Goal: Check status: Check status

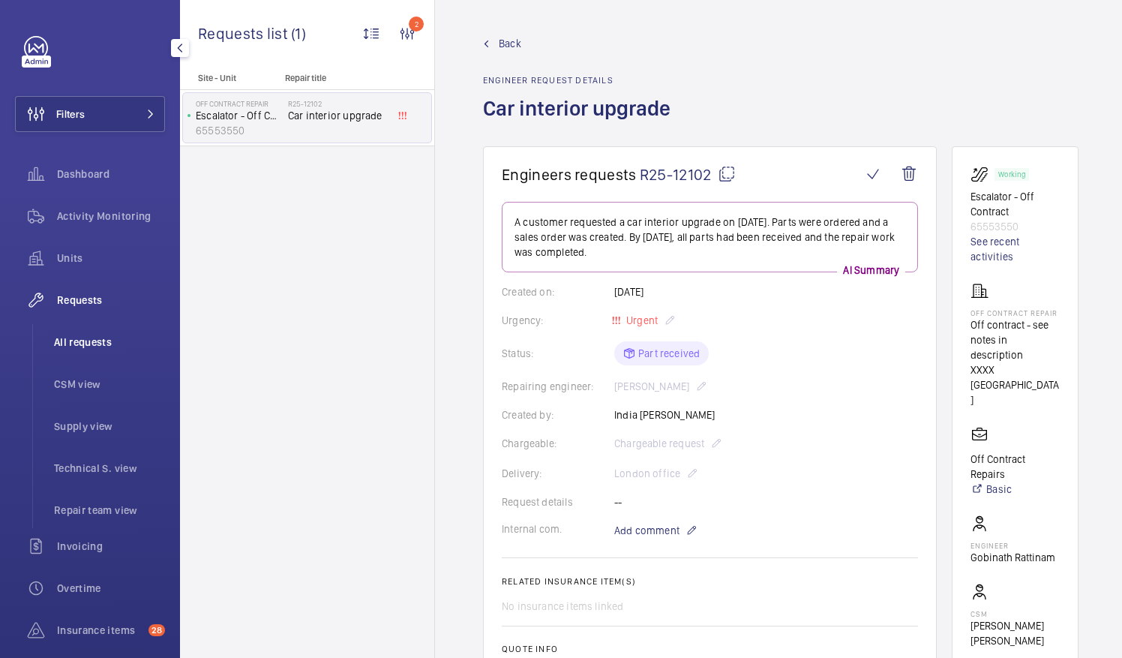
click at [80, 345] on span "All requests" at bounding box center [109, 341] width 111 height 15
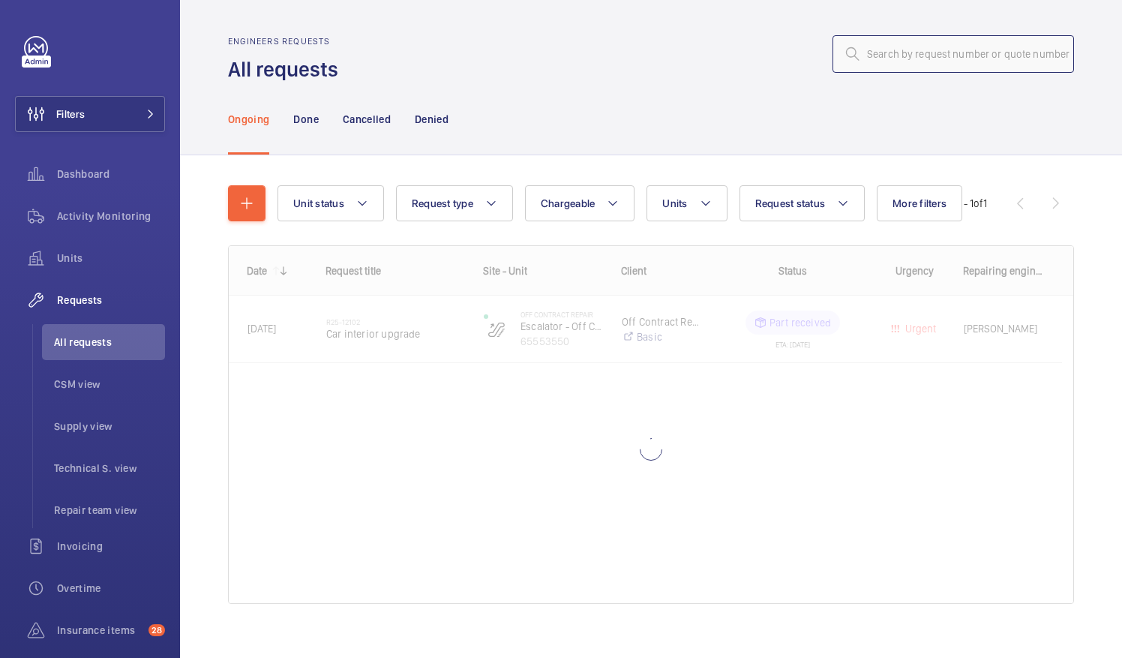
click at [914, 55] on input "text" at bounding box center [952, 53] width 241 height 37
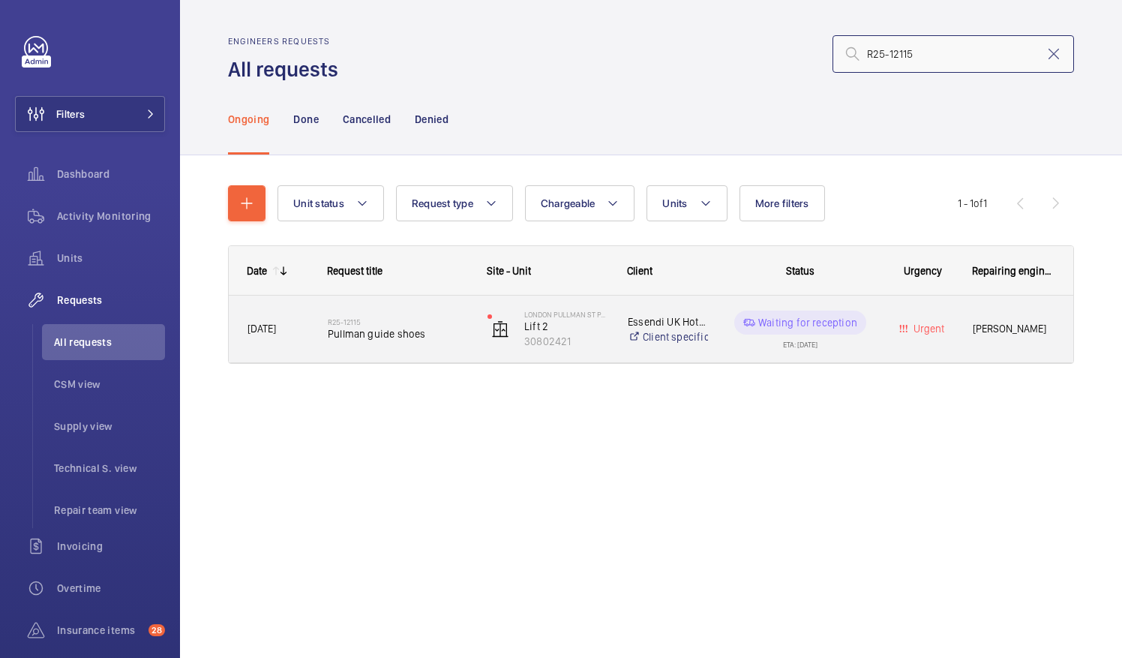
type input "R25-12115"
click at [388, 333] on span "Pullman guide shoes" at bounding box center [398, 333] width 140 height 15
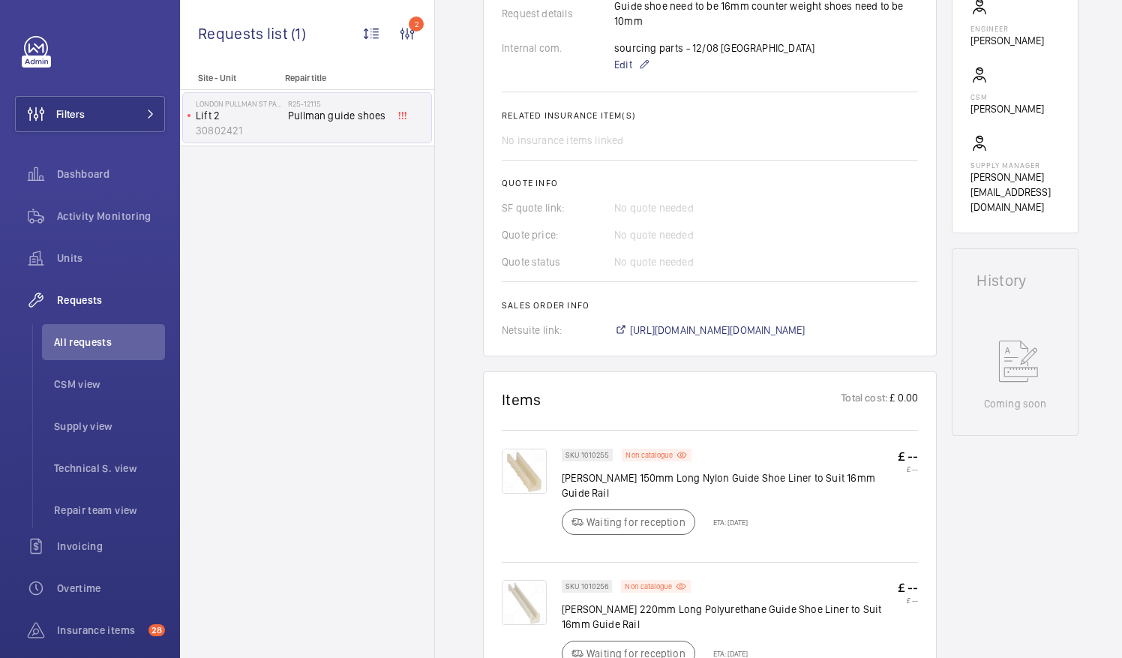
scroll to position [525, 0]
click at [739, 323] on span "[URL][DOMAIN_NAME][DOMAIN_NAME]" at bounding box center [717, 330] width 175 height 15
